Goal: Check status: Check status

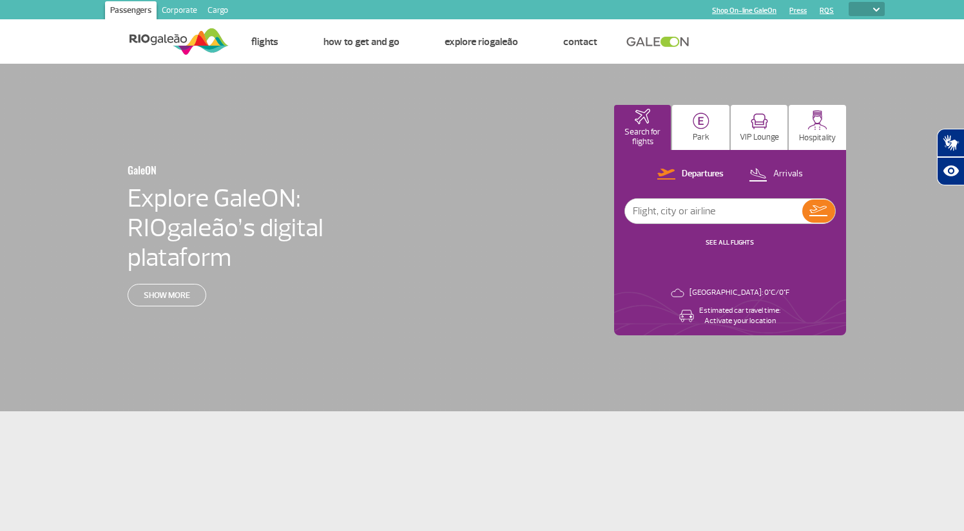
select select
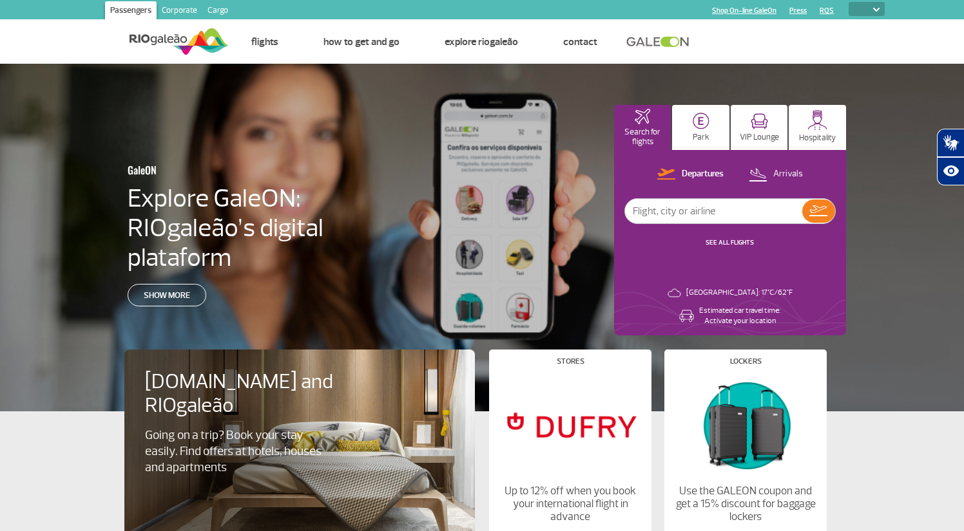
click at [665, 41] on link at bounding box center [661, 42] width 70 height 12
click at [703, 171] on p "Departures" at bounding box center [703, 174] width 42 height 12
click at [701, 211] on input "text" at bounding box center [713, 211] width 177 height 24
type input "[GEOGRAPHIC_DATA]"
click at [818, 213] on img at bounding box center [818, 211] width 18 height 11
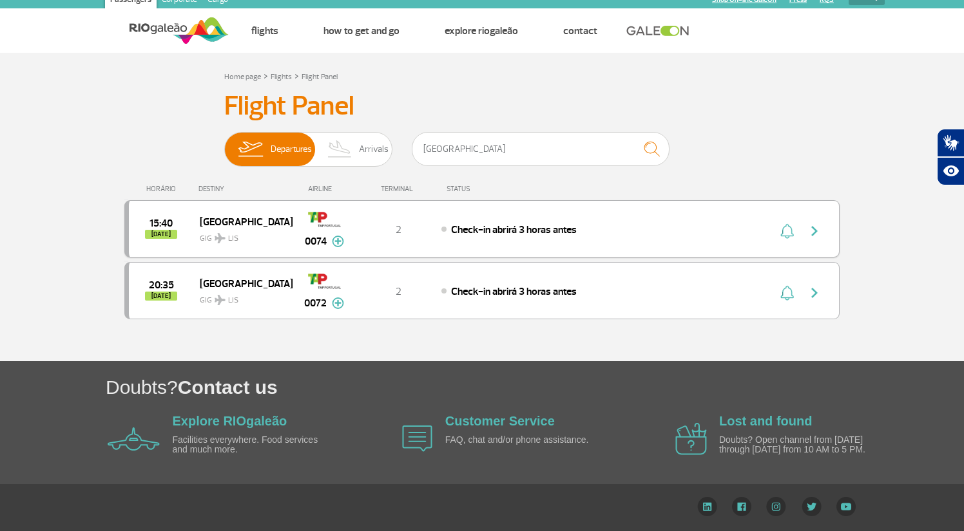
scroll to position [10, 0]
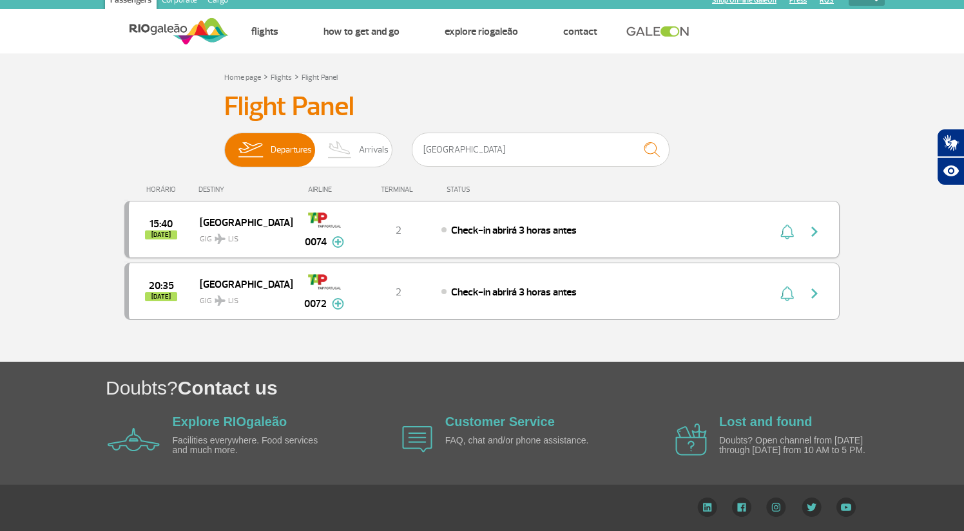
click at [812, 240] on div "15:40 [DATE] [GEOGRAPHIC_DATA] GIG LIS 0074 2 Check-in abrirá 3 horas antes Par…" at bounding box center [481, 229] width 715 height 57
click at [810, 231] on img "button" at bounding box center [814, 231] width 15 height 15
